Goal: Check status: Check status

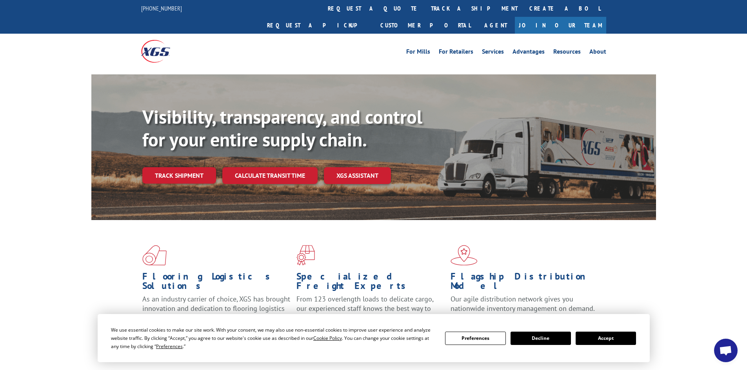
click at [610, 338] on button "Accept" at bounding box center [605, 338] width 60 height 13
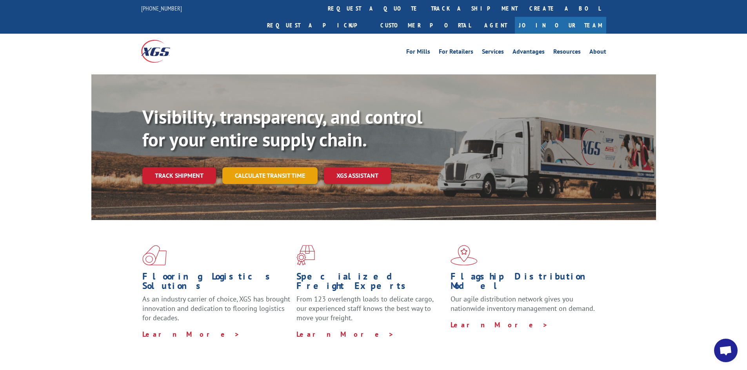
click at [247, 167] on link "Calculate transit time" at bounding box center [269, 175] width 95 height 17
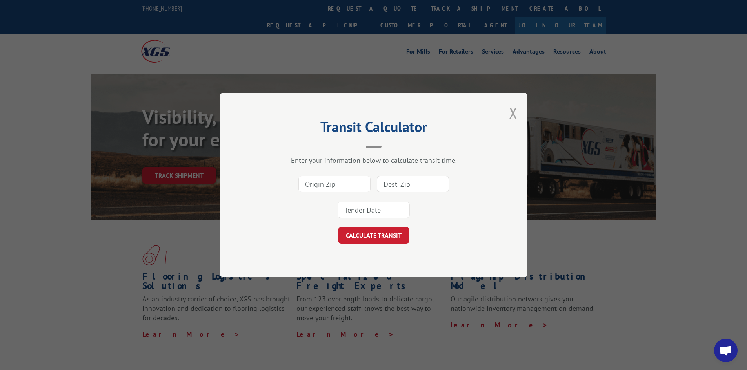
click at [516, 116] on button "Close modal" at bounding box center [513, 113] width 9 height 21
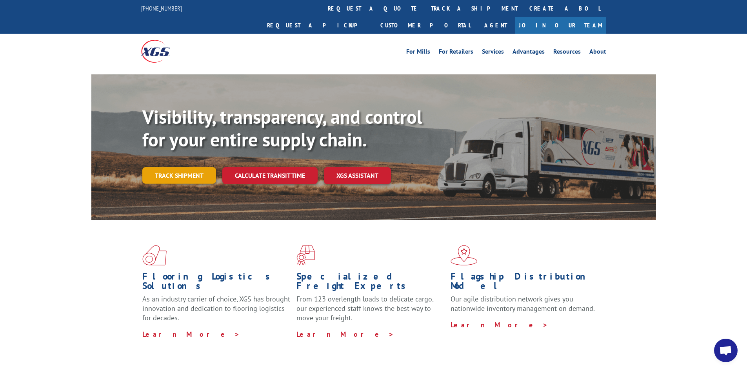
click at [185, 167] on link "Track shipment" at bounding box center [179, 175] width 74 height 16
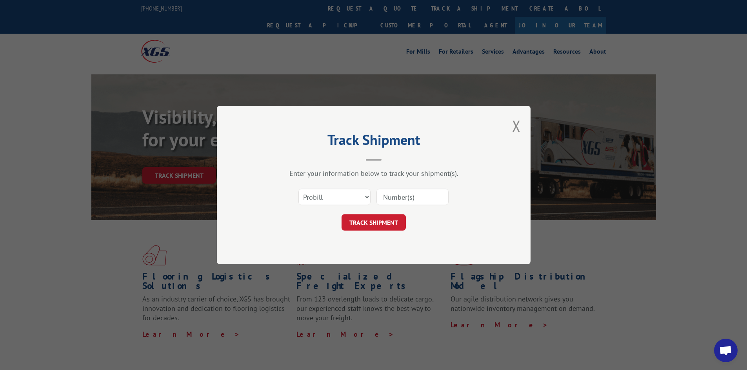
paste input "16664746"
type input "16664746"
click at [398, 220] on button "TRACK SHIPMENT" at bounding box center [373, 222] width 64 height 16
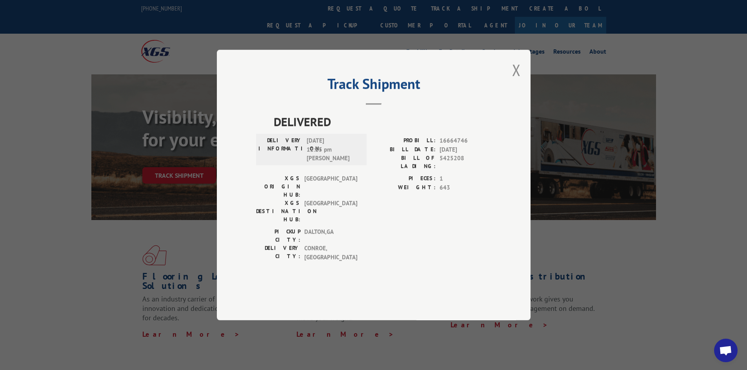
click at [522, 95] on div "Track Shipment DELIVERED DELIVERY INFORMATION: [DATE] 12:25 pm [PERSON_NAME] PR…" at bounding box center [374, 185] width 314 height 271
click at [521, 90] on div "Track Shipment DELIVERED DELIVERY INFORMATION: [DATE] 12:25 pm [PERSON_NAME] PR…" at bounding box center [374, 185] width 314 height 271
click at [515, 80] on button "Close modal" at bounding box center [516, 70] width 9 height 21
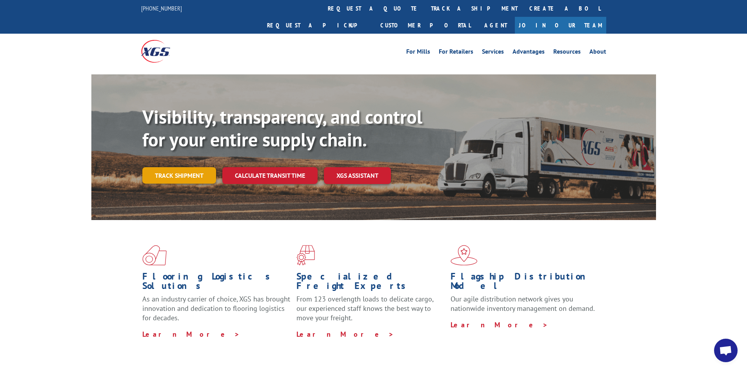
click at [201, 167] on link "Track shipment" at bounding box center [179, 175] width 74 height 16
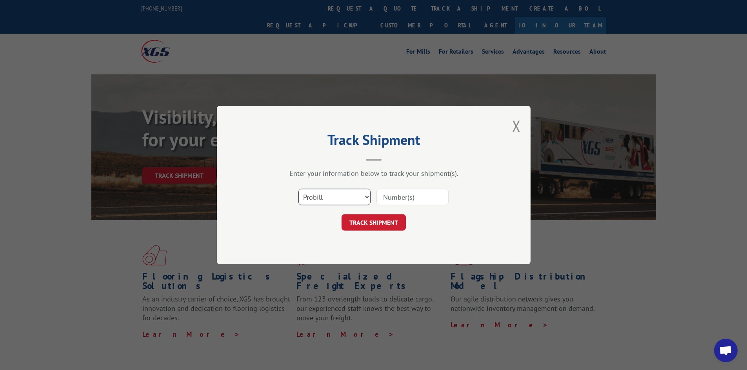
click at [348, 197] on select "Select category... Probill BOL PO" at bounding box center [334, 197] width 72 height 16
select select "po"
click at [298, 189] on select "Select category... Probill BOL PO" at bounding box center [334, 197] width 72 height 16
click at [409, 199] on input at bounding box center [412, 197] width 72 height 16
type input "04514838"
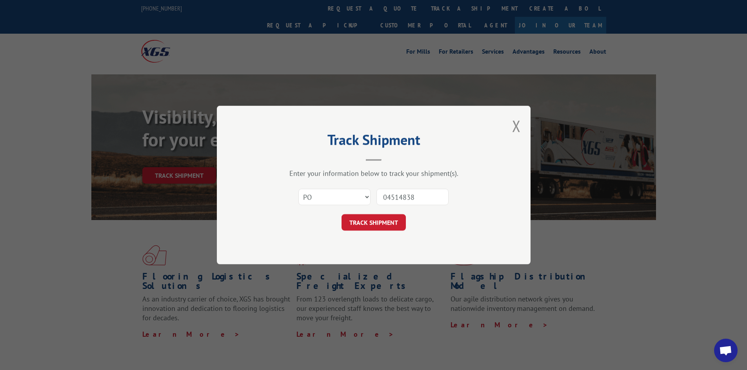
click at [341, 214] on button "TRACK SHIPMENT" at bounding box center [373, 222] width 64 height 16
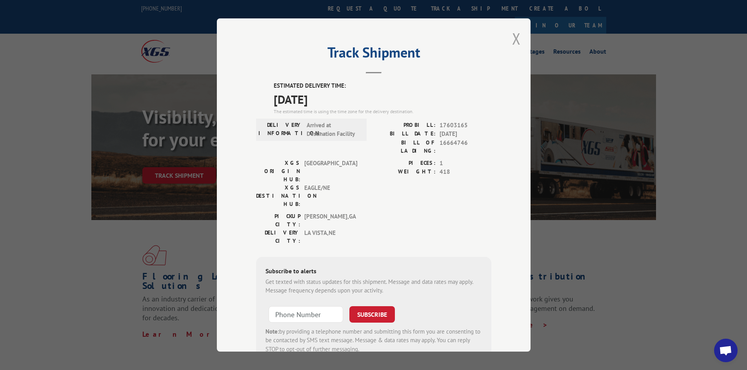
click at [514, 38] on button "Close modal" at bounding box center [516, 38] width 9 height 21
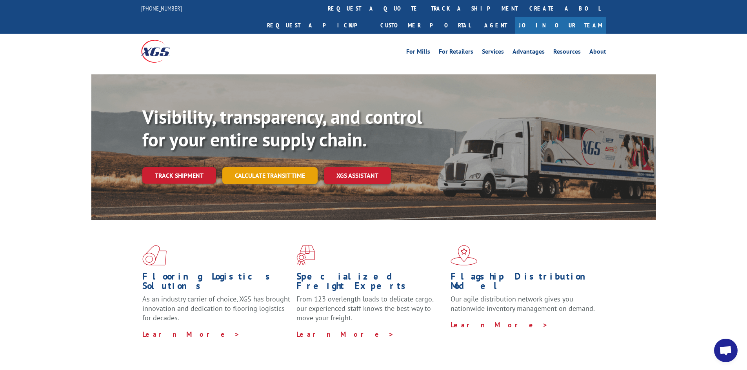
click at [259, 167] on link "Calculate transit time" at bounding box center [269, 175] width 95 height 17
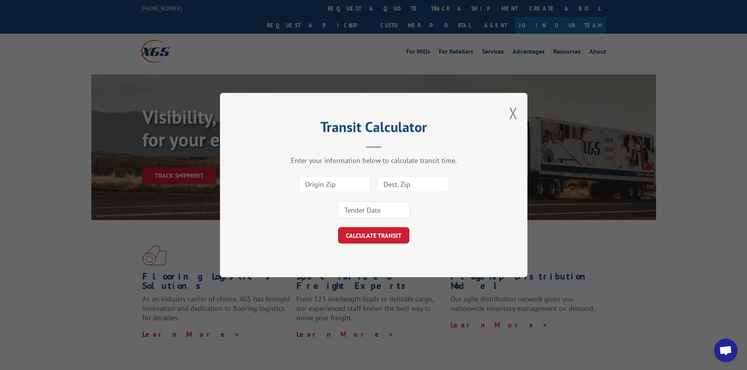
click at [518, 111] on div "Transit Calculator Enter your information below to calculate transit time. CALC…" at bounding box center [373, 185] width 307 height 185
drag, startPoint x: 508, startPoint y: 112, endPoint x: 504, endPoint y: 114, distance: 5.0
click at [508, 113] on div "Transit Calculator Enter your information below to calculate transit time. CALC…" at bounding box center [373, 185] width 307 height 185
click at [510, 115] on button "Close modal" at bounding box center [513, 113] width 9 height 21
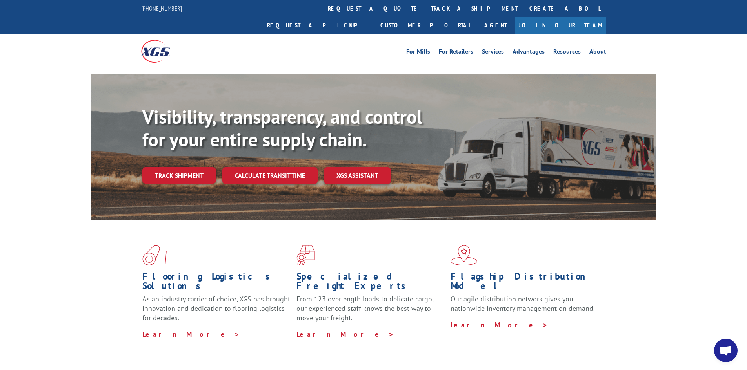
click at [189, 167] on link "Track shipment" at bounding box center [179, 175] width 74 height 16
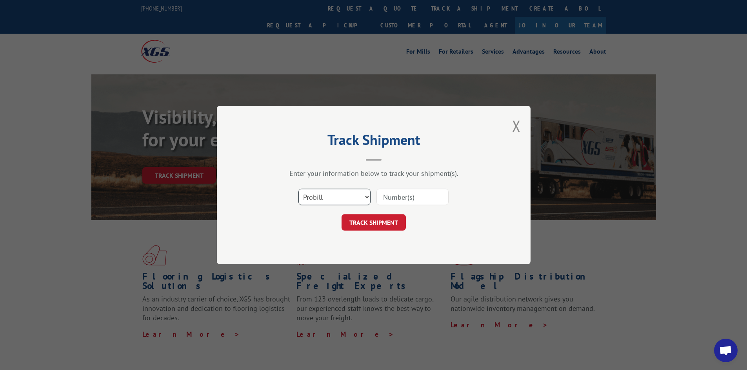
click at [343, 197] on select "Select category... Probill BOL PO" at bounding box center [334, 197] width 72 height 16
select select "po"
click at [298, 189] on select "Select category... Probill BOL PO" at bounding box center [334, 197] width 72 height 16
click at [396, 201] on input at bounding box center [412, 197] width 72 height 16
type input "04514877"
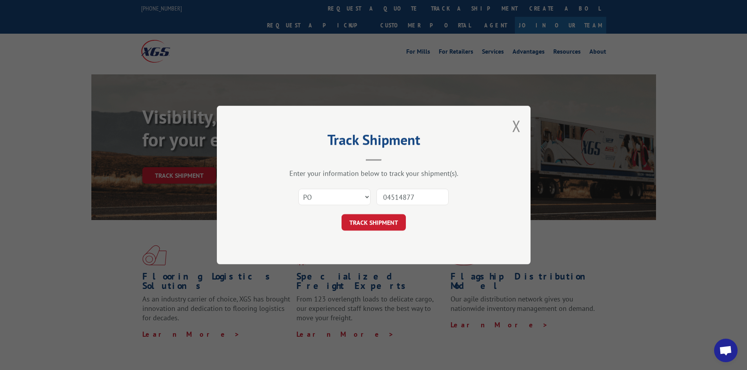
click button "TRACK SHIPMENT" at bounding box center [373, 222] width 64 height 16
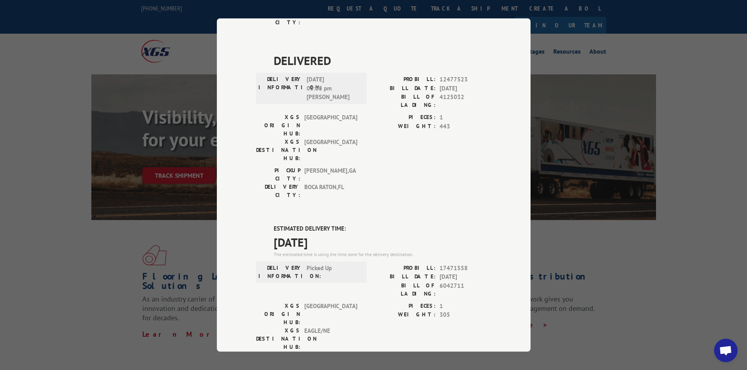
scroll to position [392, 0]
